Goal: Task Accomplishment & Management: Manage account settings

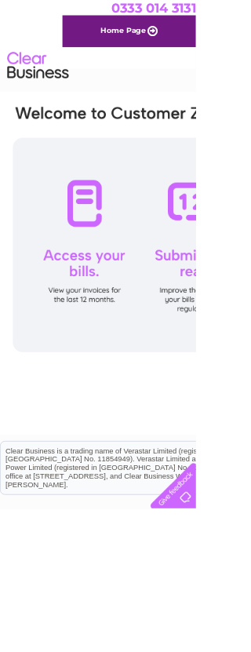
click at [121, 257] on div at bounding box center [256, 313] width 480 height 275
click at [110, 243] on div at bounding box center [256, 313] width 480 height 275
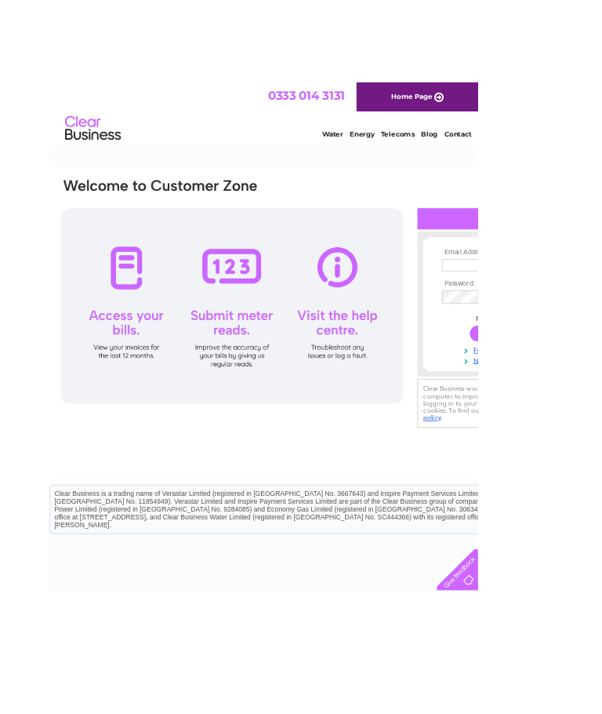
scroll to position [0, 51]
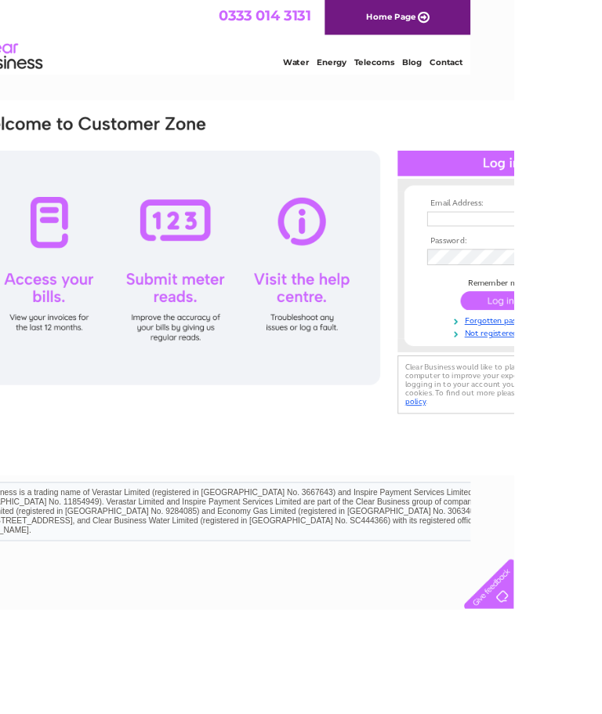
click at [250, 249] on input "text" at bounding box center [581, 256] width 162 height 17
click at [250, 253] on input "text" at bounding box center [581, 257] width 163 height 19
click at [250, 389] on link "Not registered?" at bounding box center [589, 391] width 178 height 15
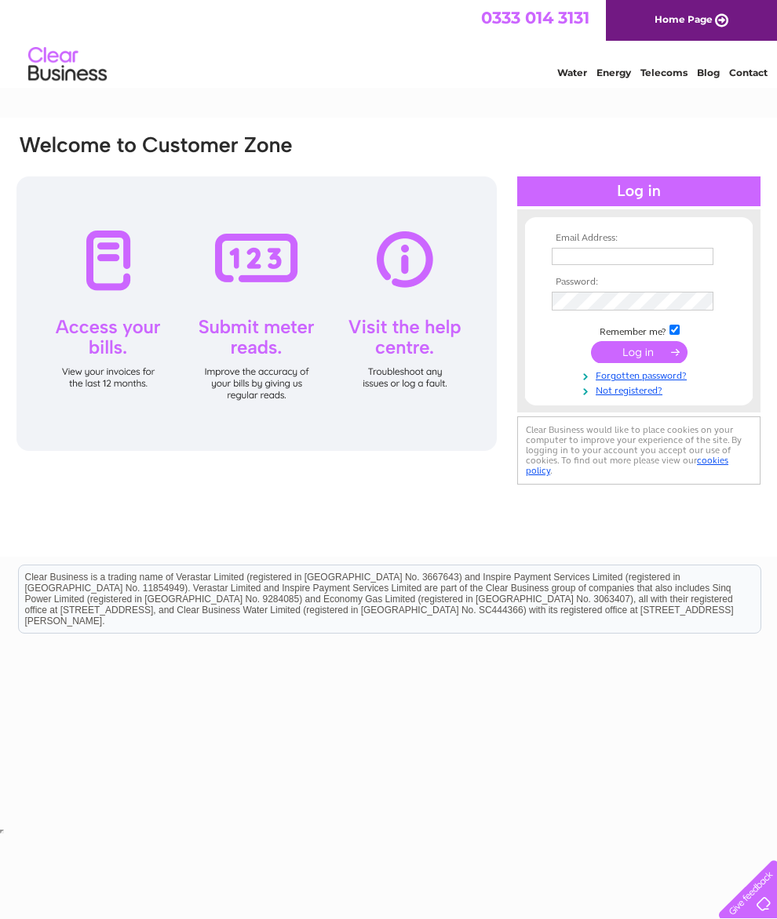
click at [580, 253] on input "text" at bounding box center [632, 256] width 162 height 17
type input "Sheilawatson1953@gmail.com"
click at [654, 358] on input "submit" at bounding box center [639, 354] width 96 height 22
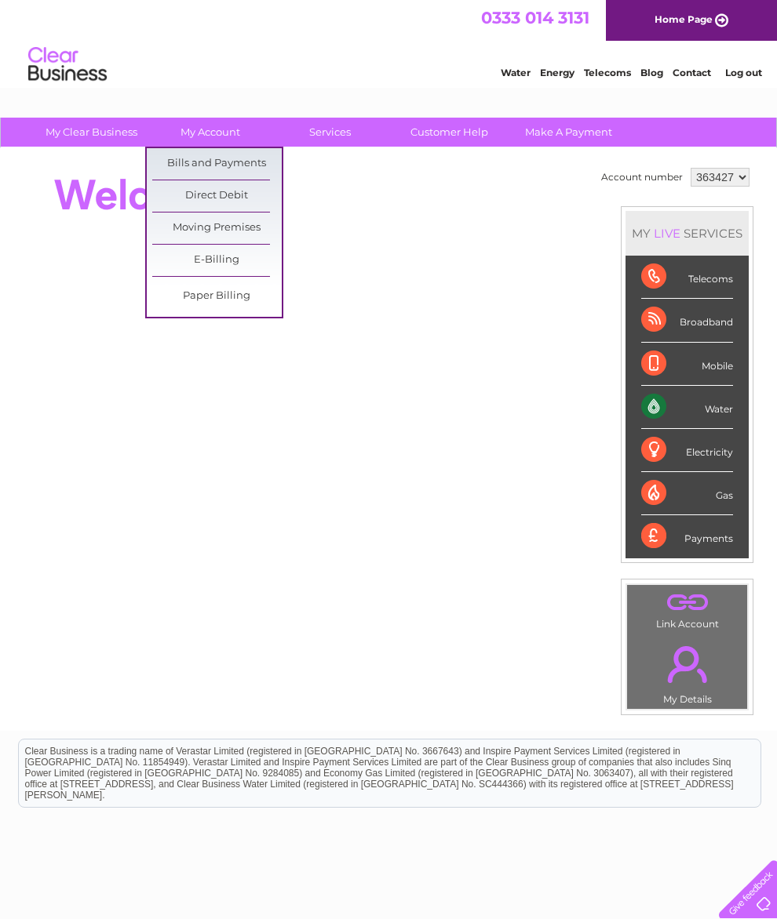
click at [251, 152] on link "Bills and Payments" at bounding box center [216, 163] width 129 height 31
